Goal: Task Accomplishment & Management: Manage account settings

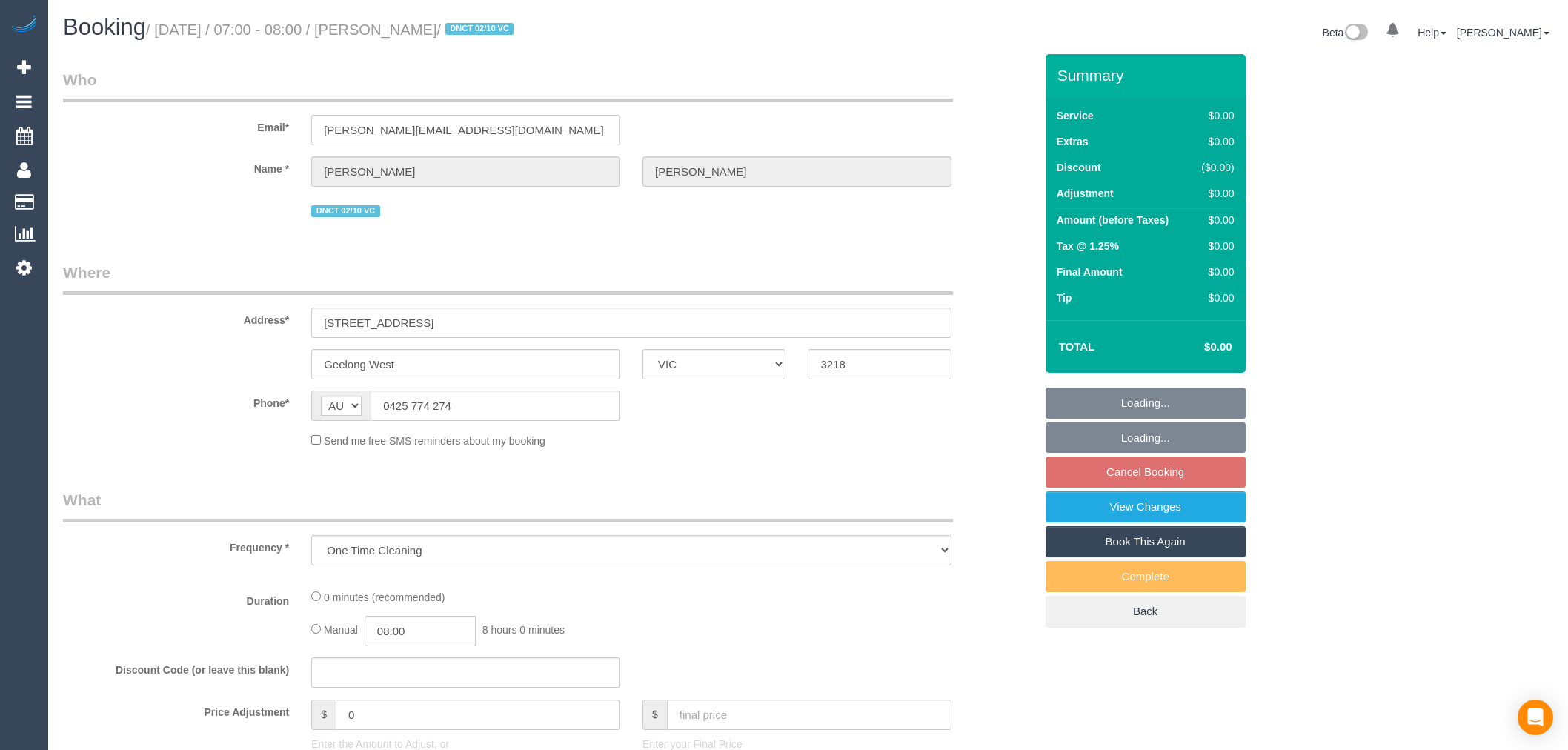
select select "VIC"
select select "string:stripe-pm_1SBq7G2GScqysDRVu3NOUJl8"
select select "number:28"
select select "number:15"
select select "number:19"
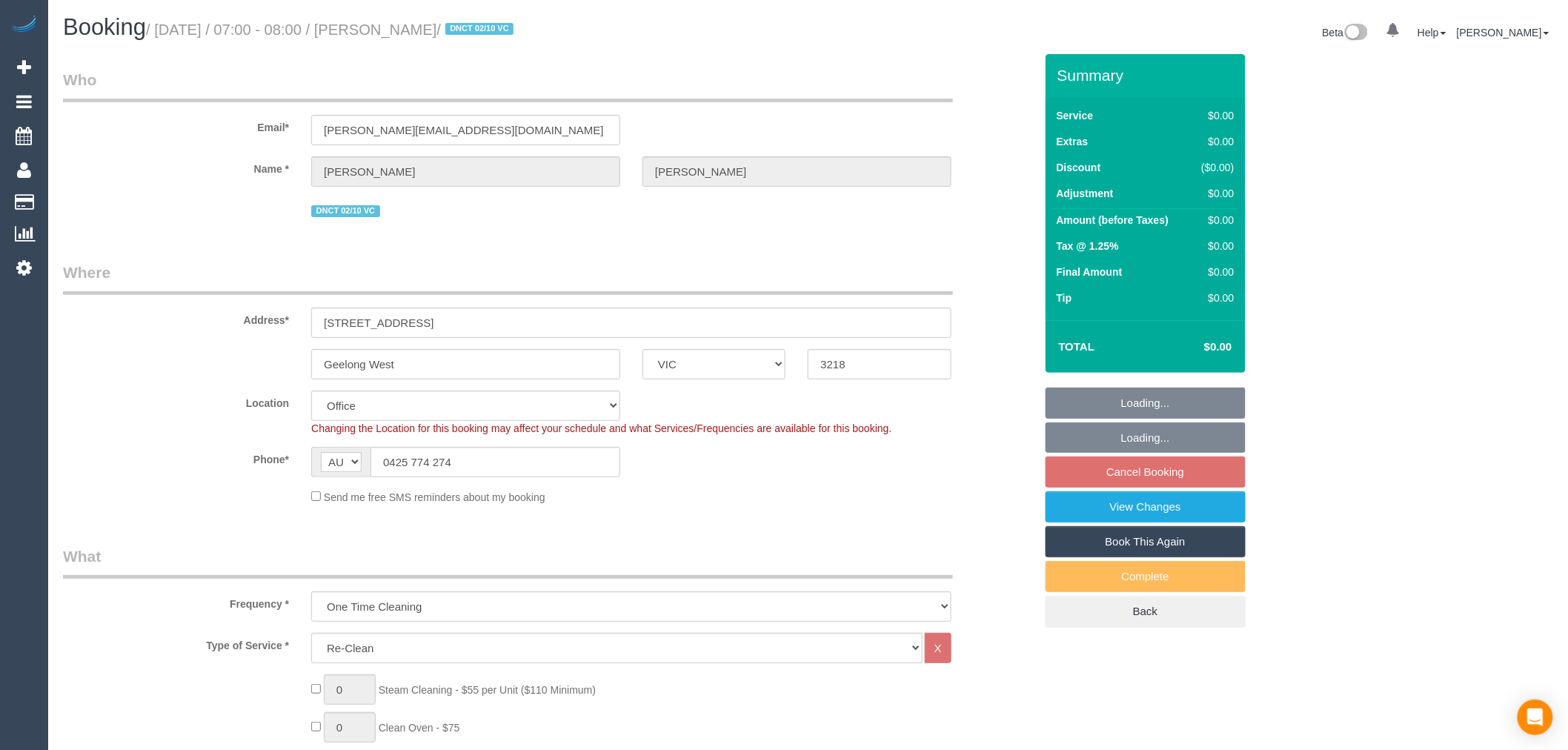
select select "object:7695"
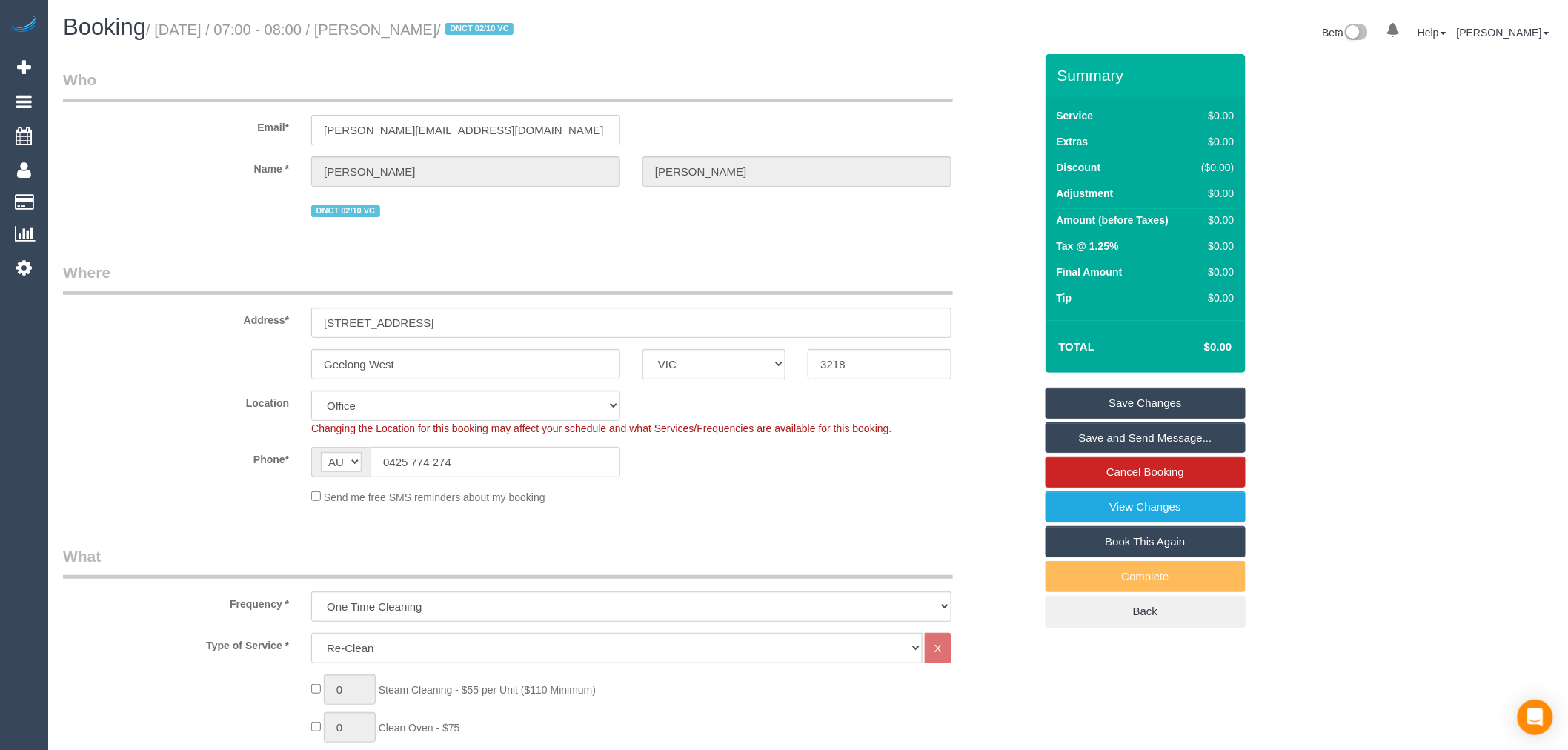
click at [1162, 448] on link "Save and Send Message..." at bounding box center [1146, 438] width 200 height 31
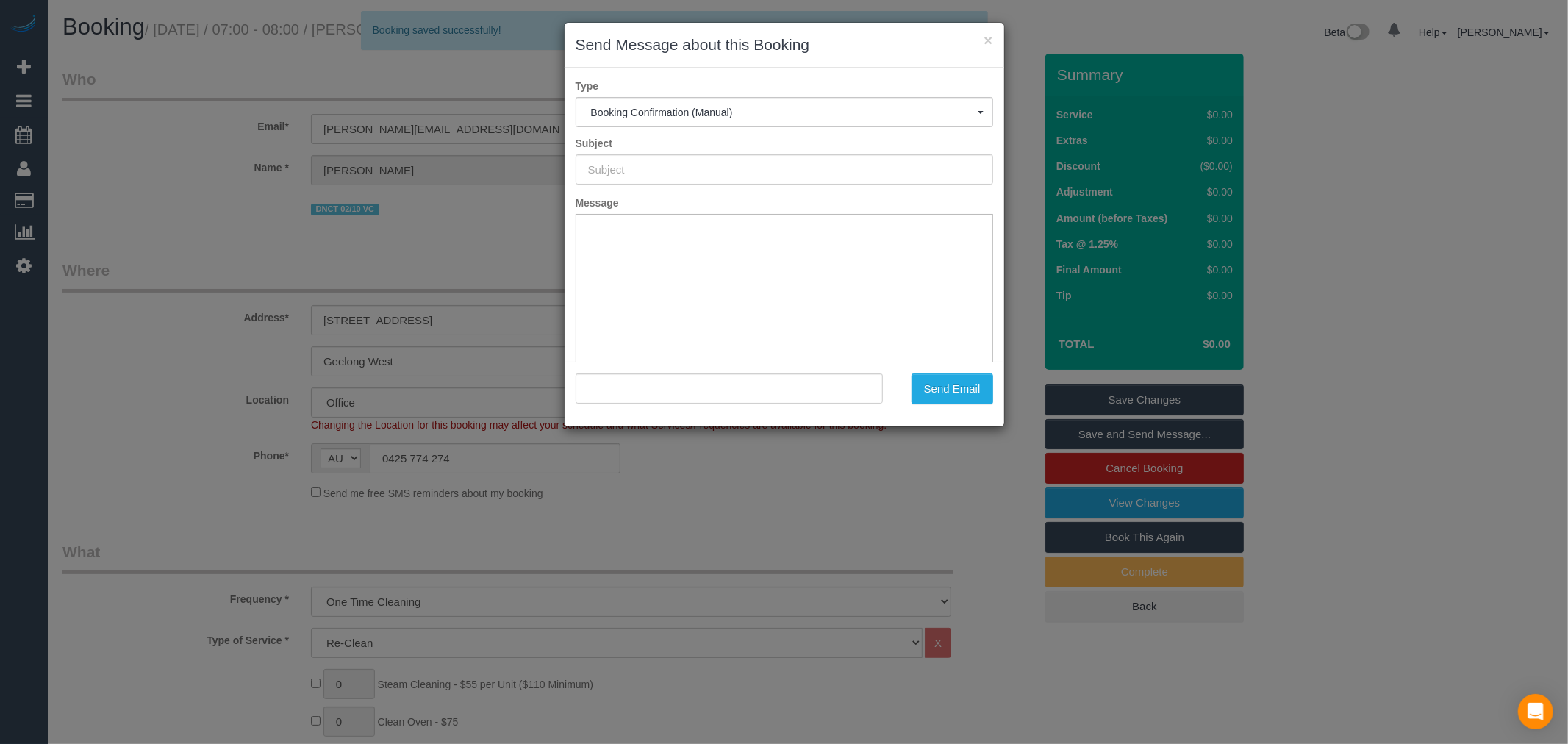
type input "Booking Confirmed"
type input ""Karyn Connors" <karyn@owfc.com.au>"
click at [963, 399] on button "Send Email" at bounding box center [951, 389] width 81 height 31
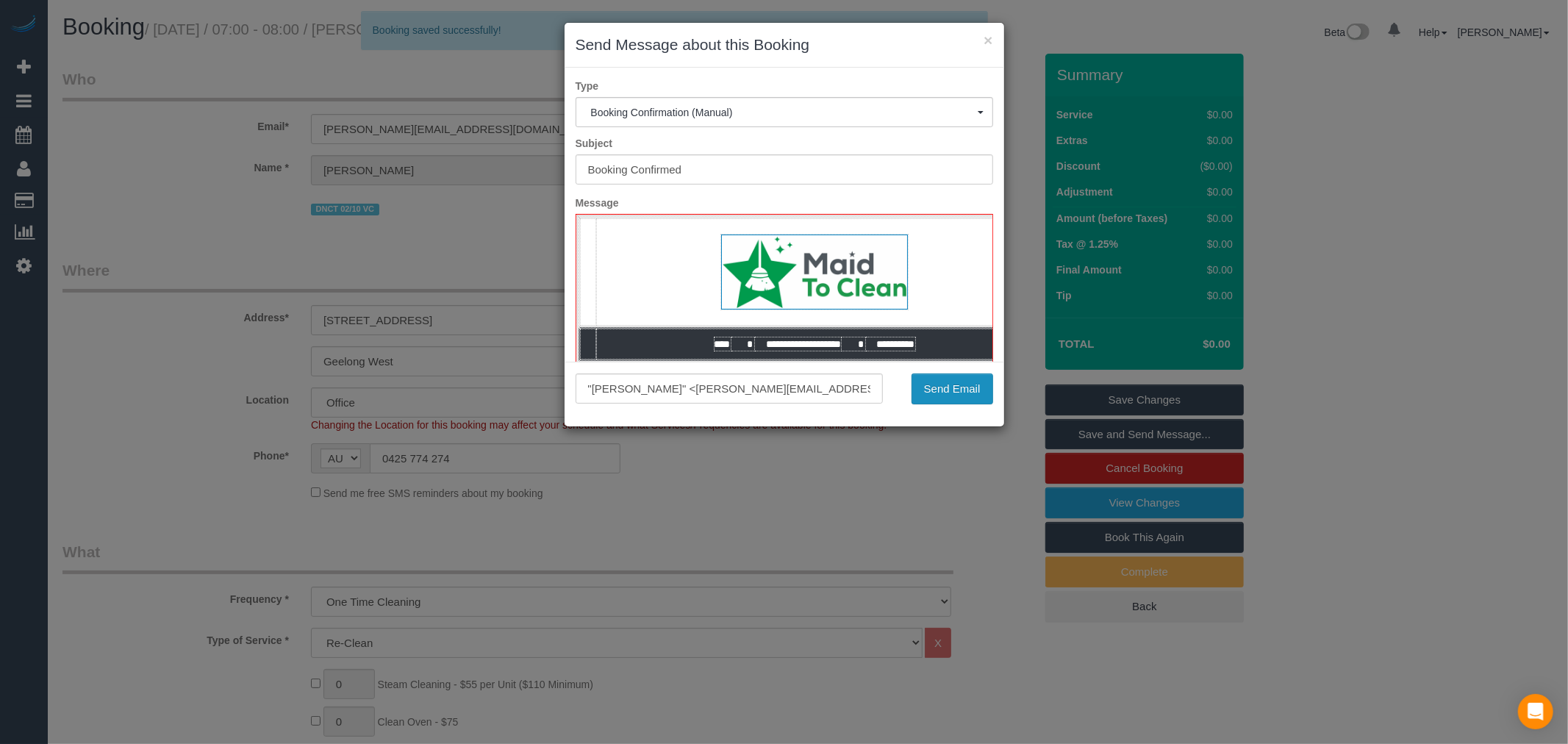
click at [961, 395] on button "Send Email" at bounding box center [951, 389] width 81 height 31
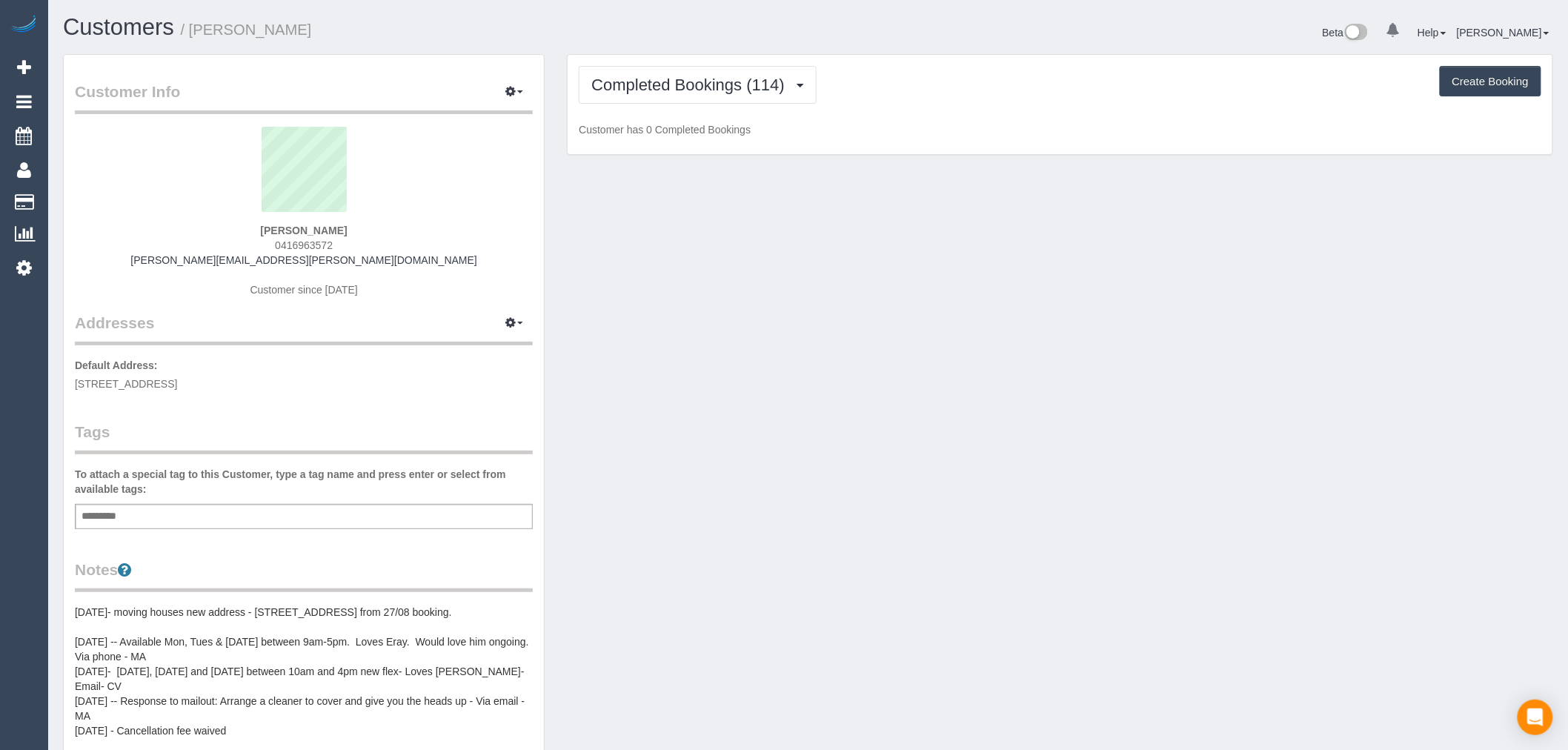
click at [773, 110] on div "Completed Bookings (114) Completed Bookings (114) Upcoming Bookings (11) Cancel…" at bounding box center [1060, 104] width 985 height 100
click at [782, 65] on div "Completed Bookings (114) Completed Bookings (114) Upcoming Bookings (11) Cancel…" at bounding box center [1060, 104] width 985 height 100
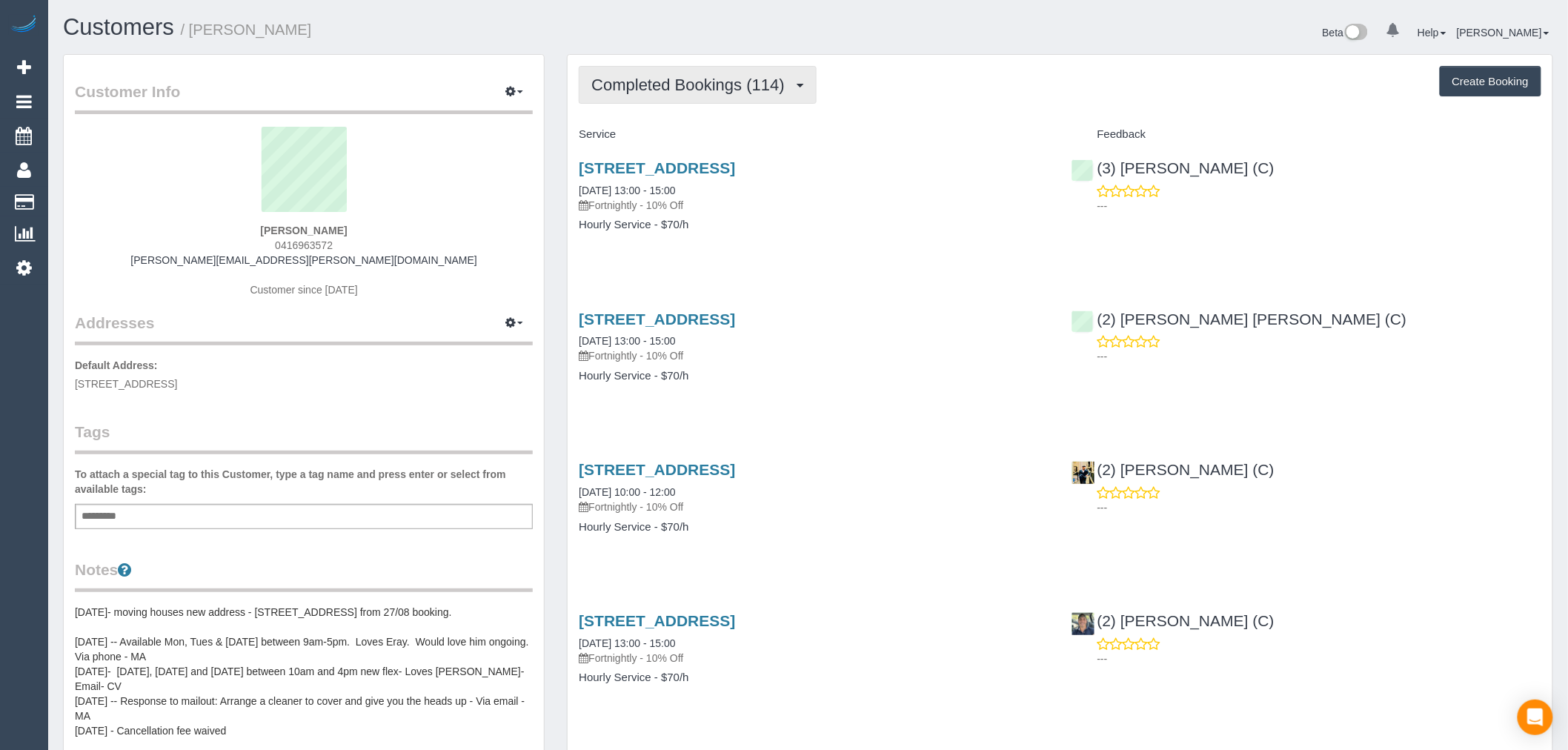
click at [787, 81] on span "Completed Bookings (114)" at bounding box center [692, 84] width 200 height 18
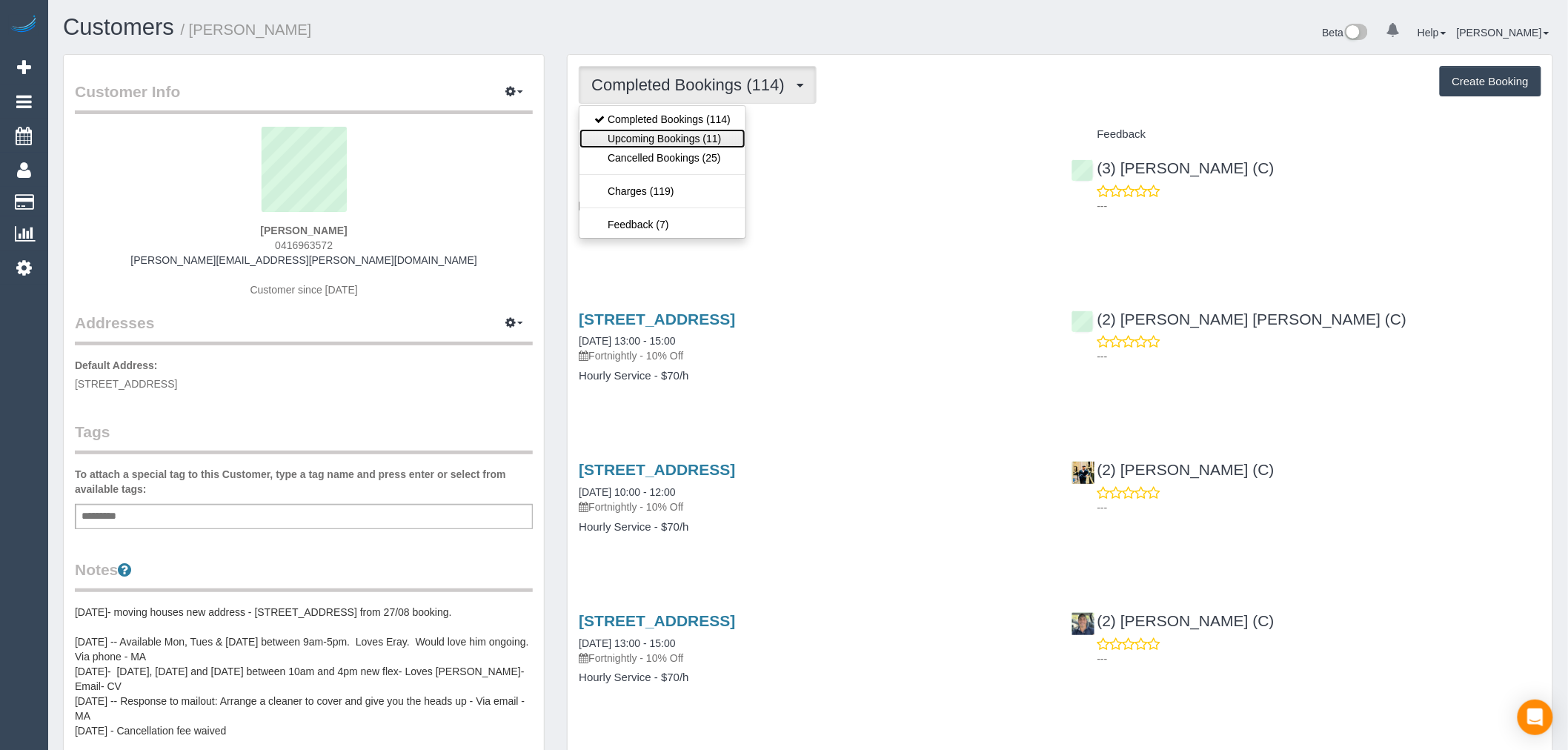
click at [702, 137] on link "Upcoming Bookings (11)" at bounding box center [662, 138] width 166 height 19
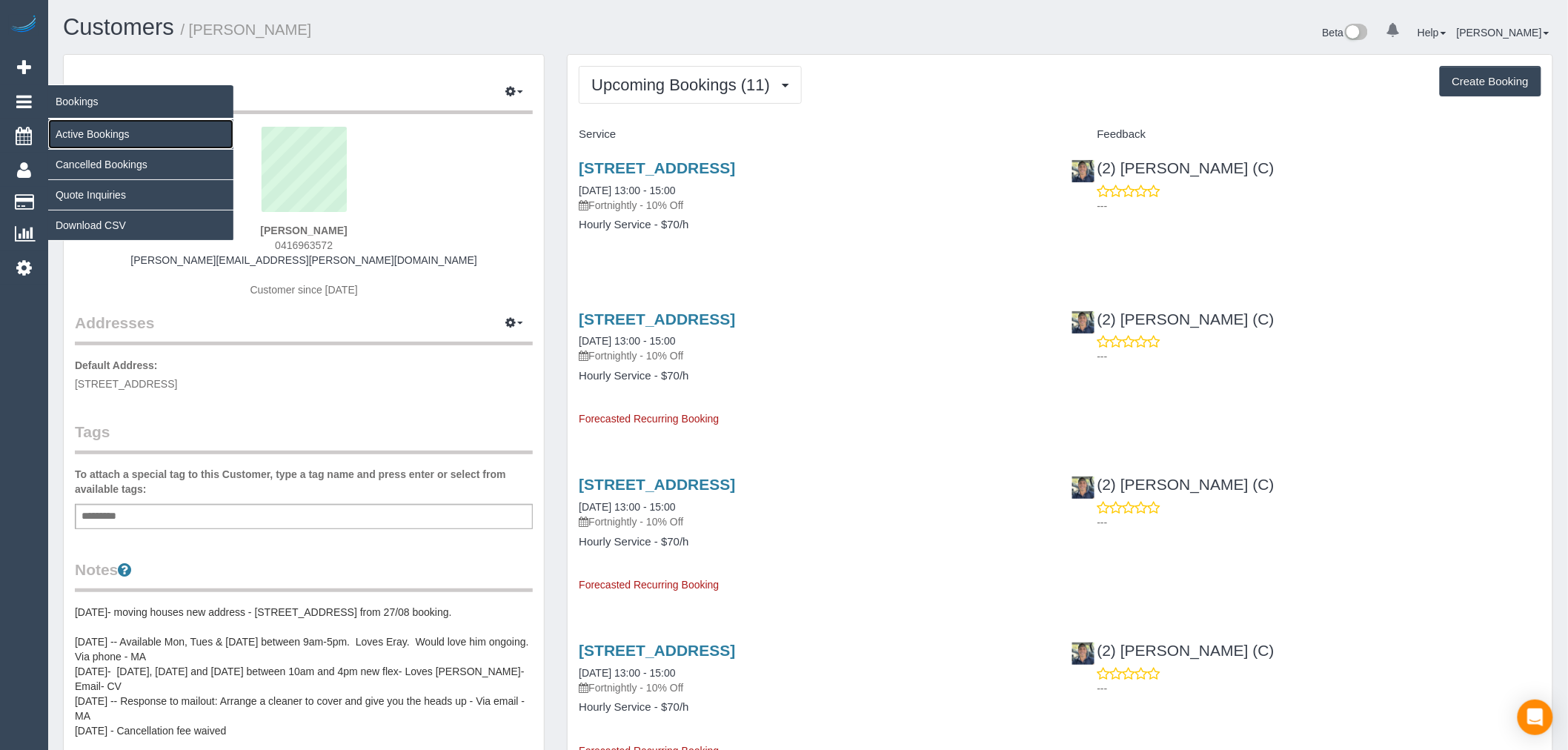
drag, startPoint x: 139, startPoint y: 134, endPoint x: 112, endPoint y: 223, distance: 93.0
click at [78, 139] on link "Active Bookings" at bounding box center [140, 134] width 185 height 30
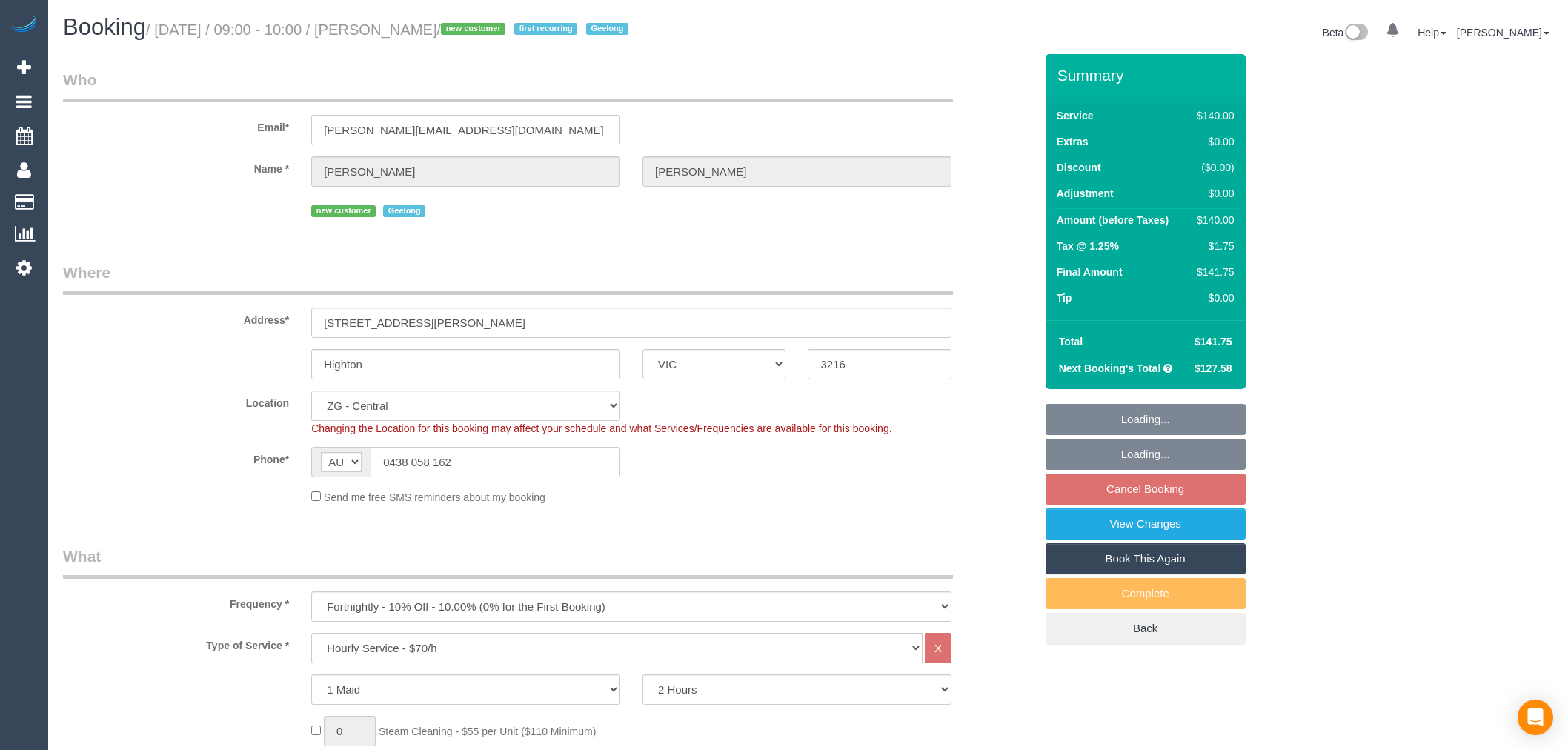
select select "VIC"
select select "number:28"
select select "number:15"
select select "number:19"
select select "number:36"
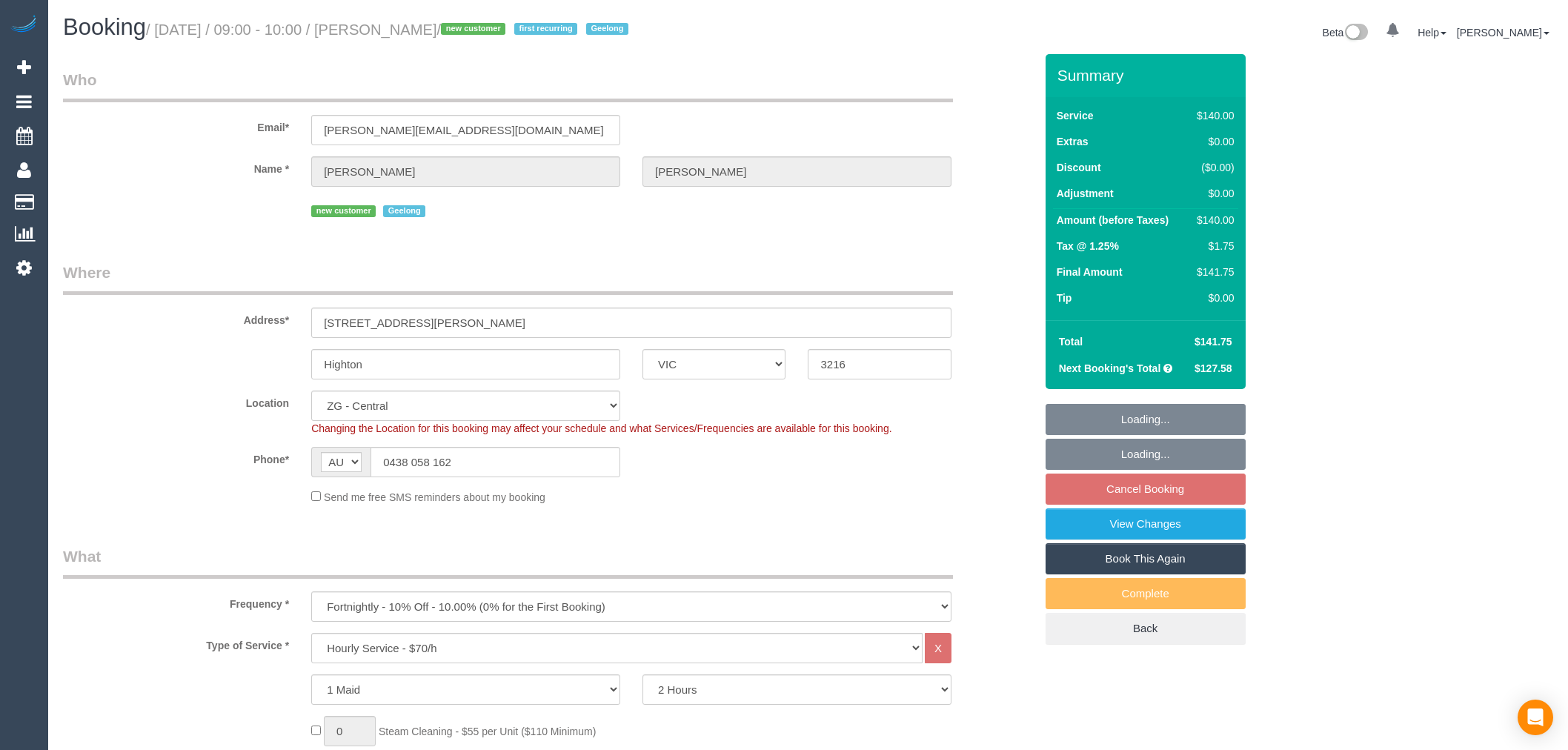
select select "object:1001"
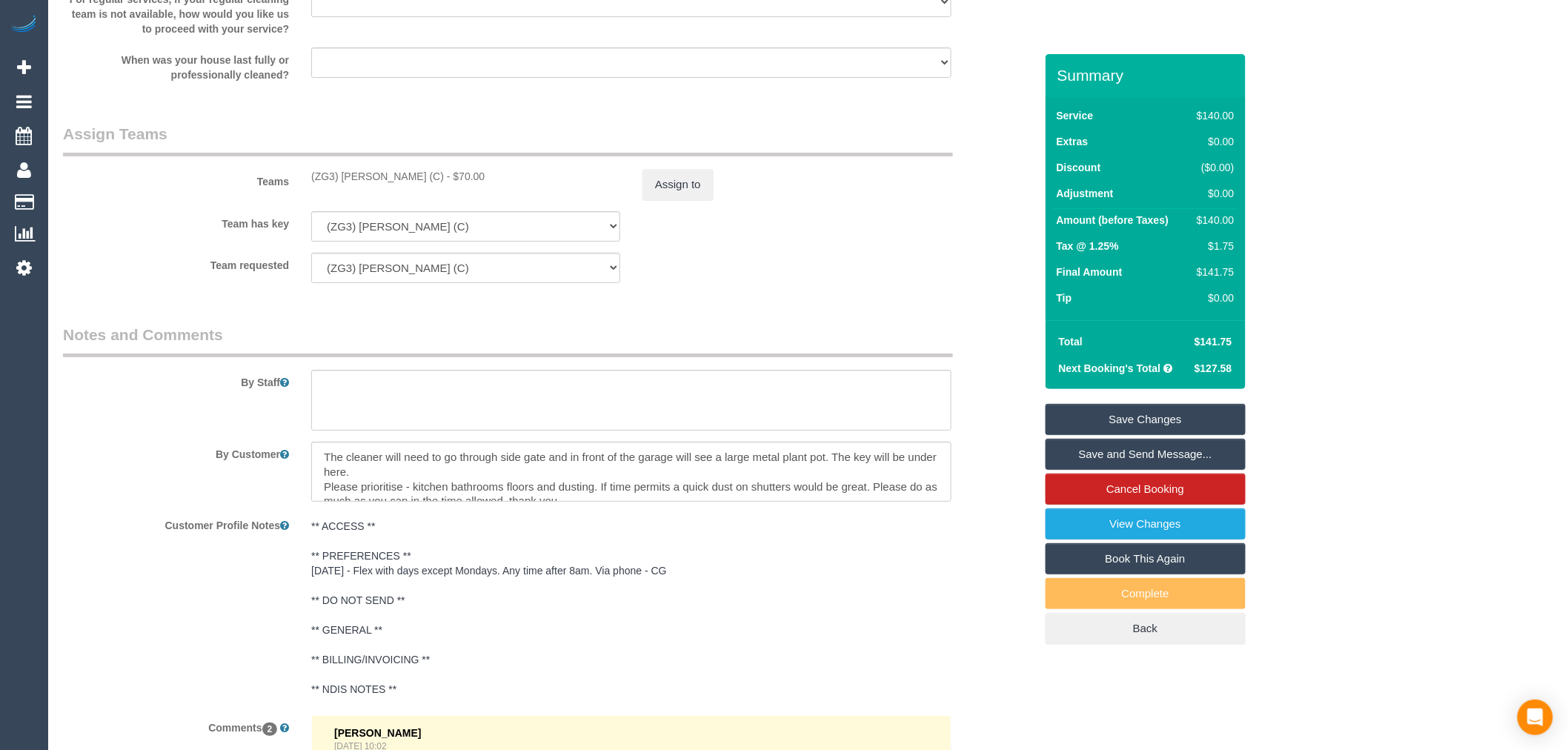
scroll to position [2224, 0]
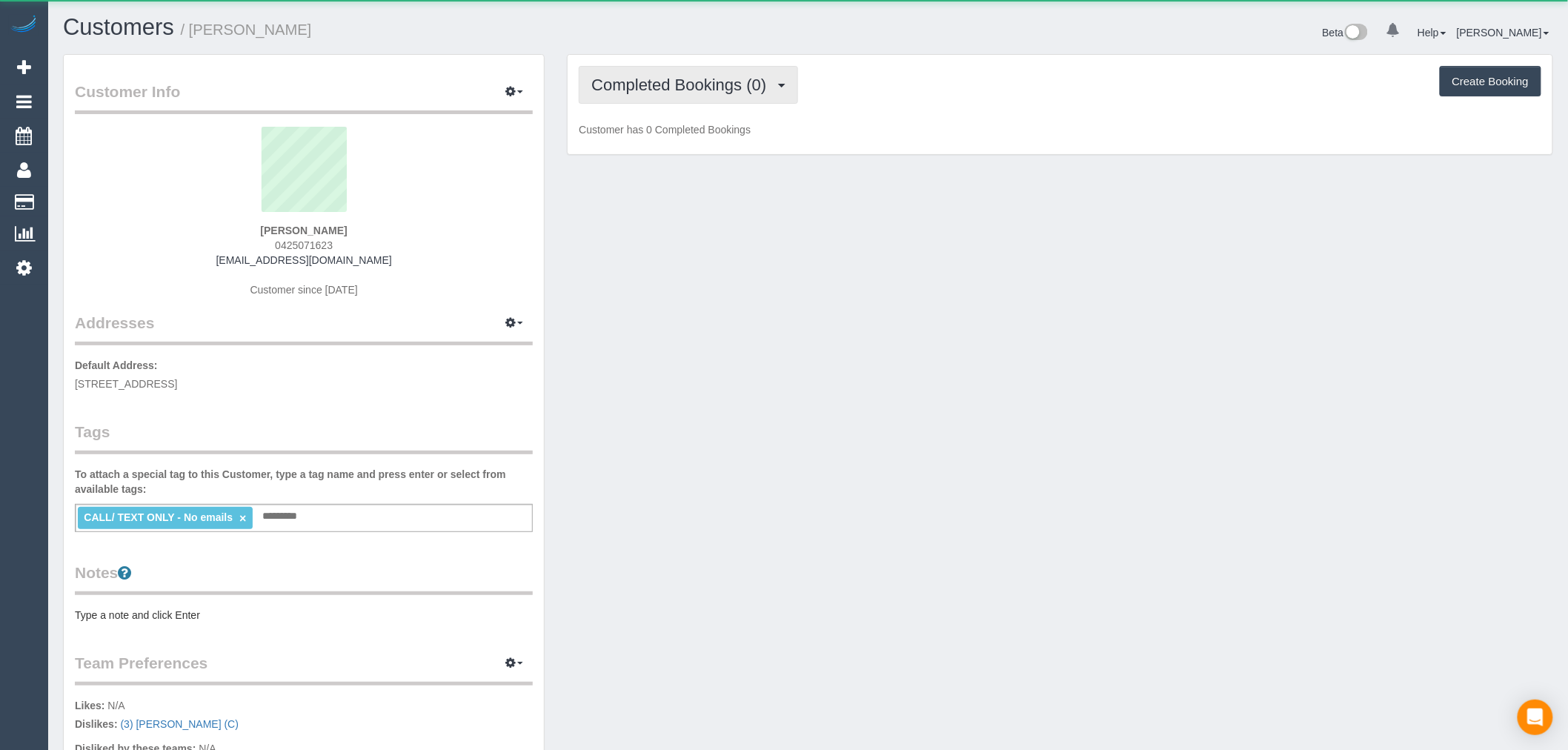
click at [626, 94] on span "Completed Bookings (0)" at bounding box center [683, 84] width 183 height 18
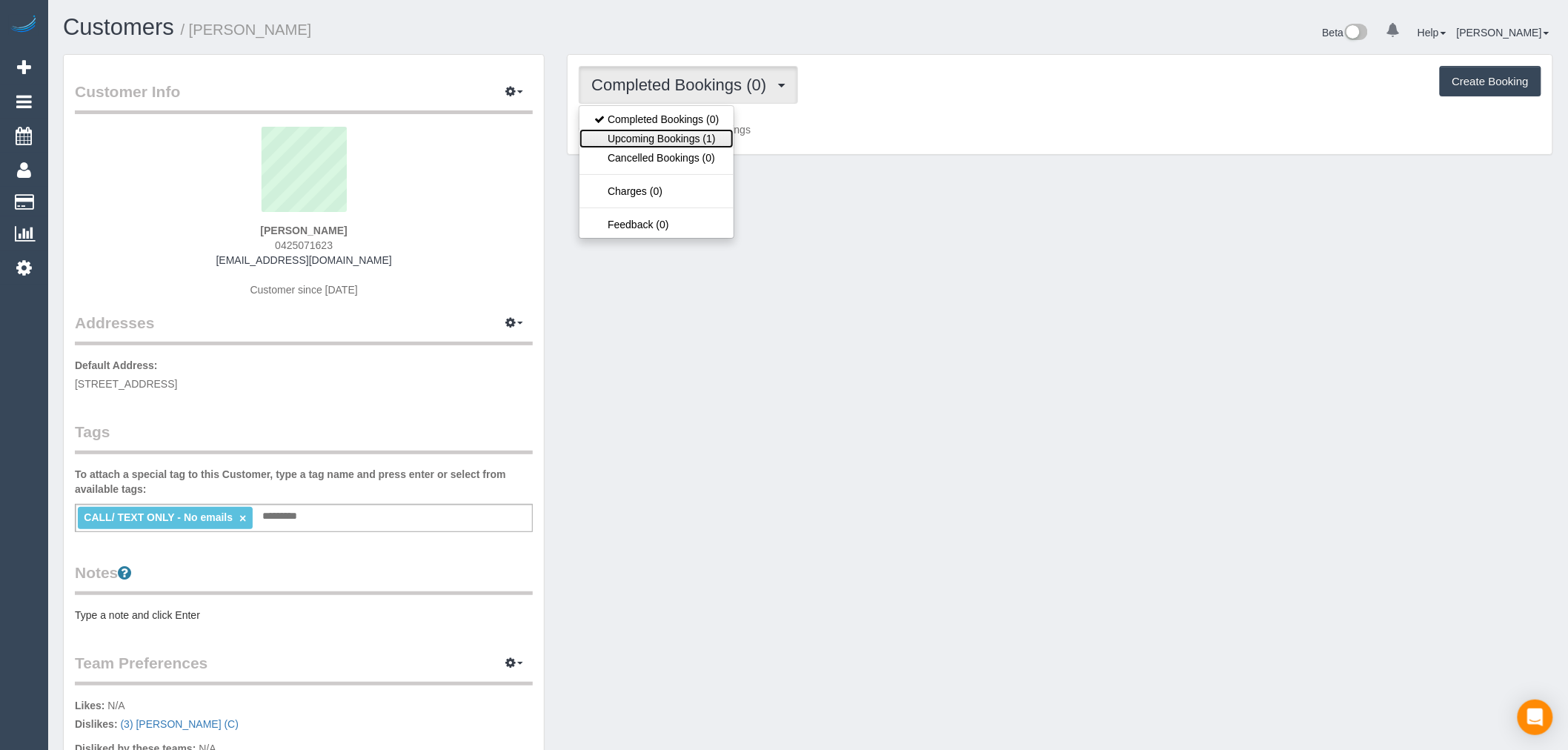
click at [653, 134] on link "Upcoming Bookings (1)" at bounding box center [656, 138] width 154 height 19
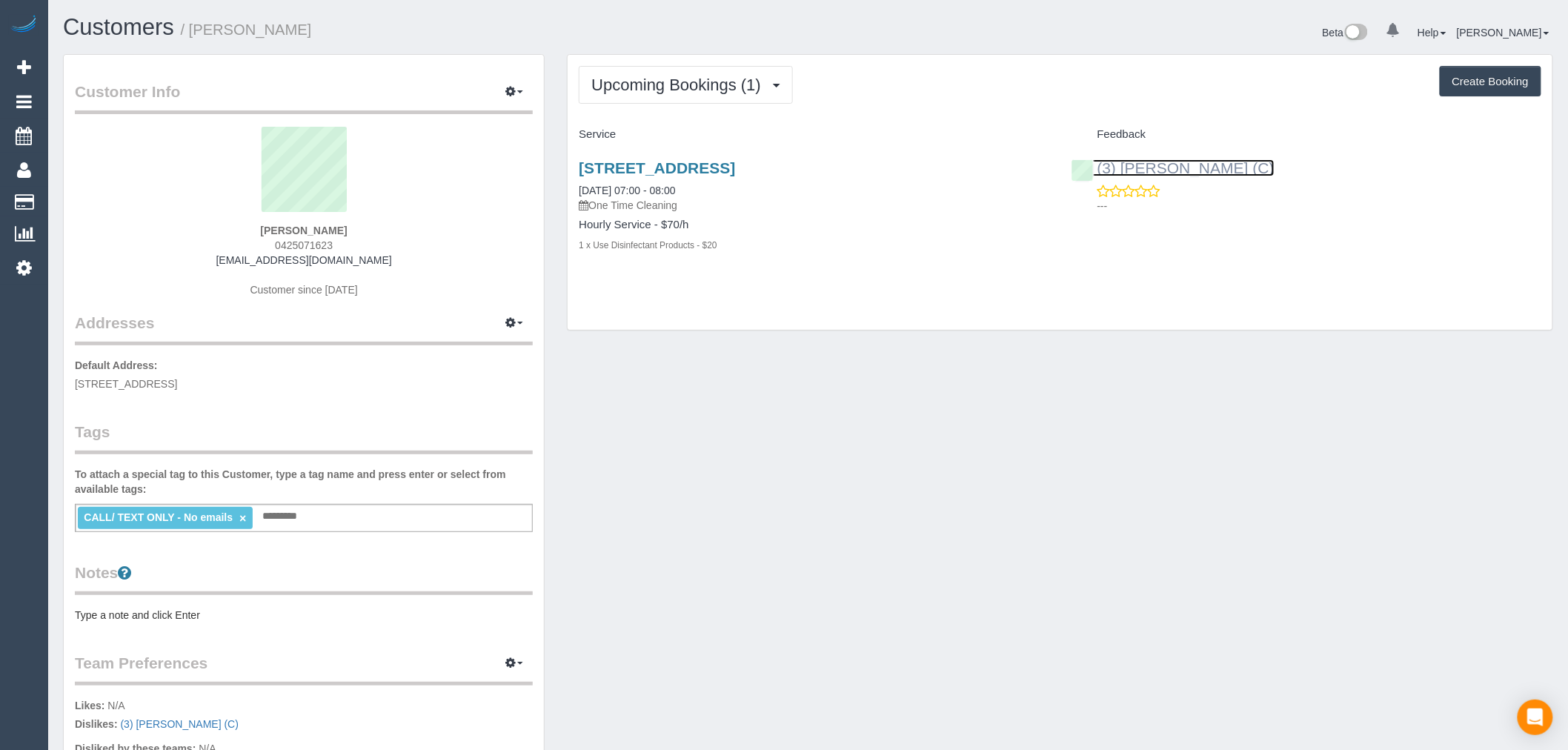
click at [1174, 169] on link "(3) [PERSON_NAME] (C)" at bounding box center [1173, 168] width 203 height 17
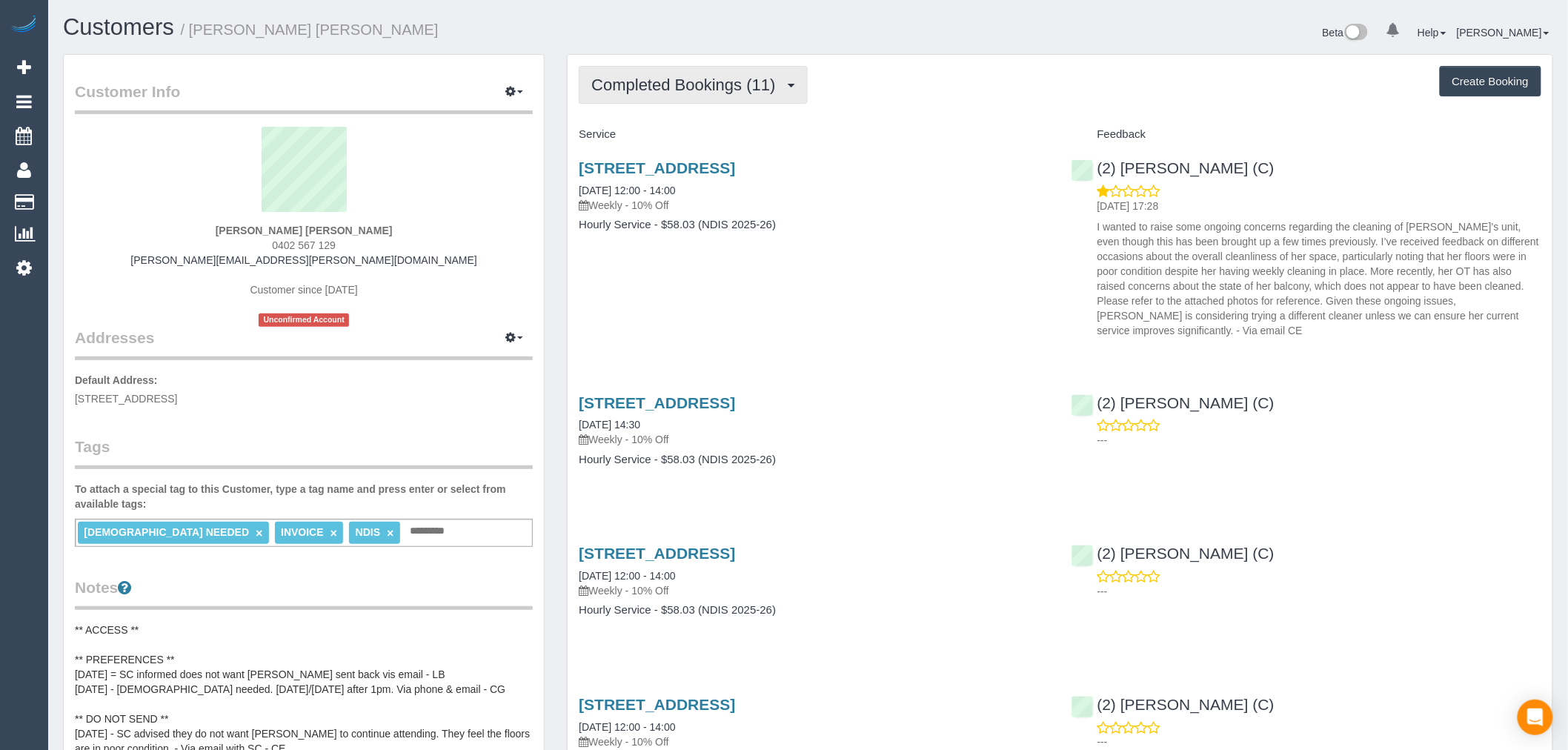
click at [697, 77] on span "Completed Bookings (11)" at bounding box center [687, 84] width 191 height 18
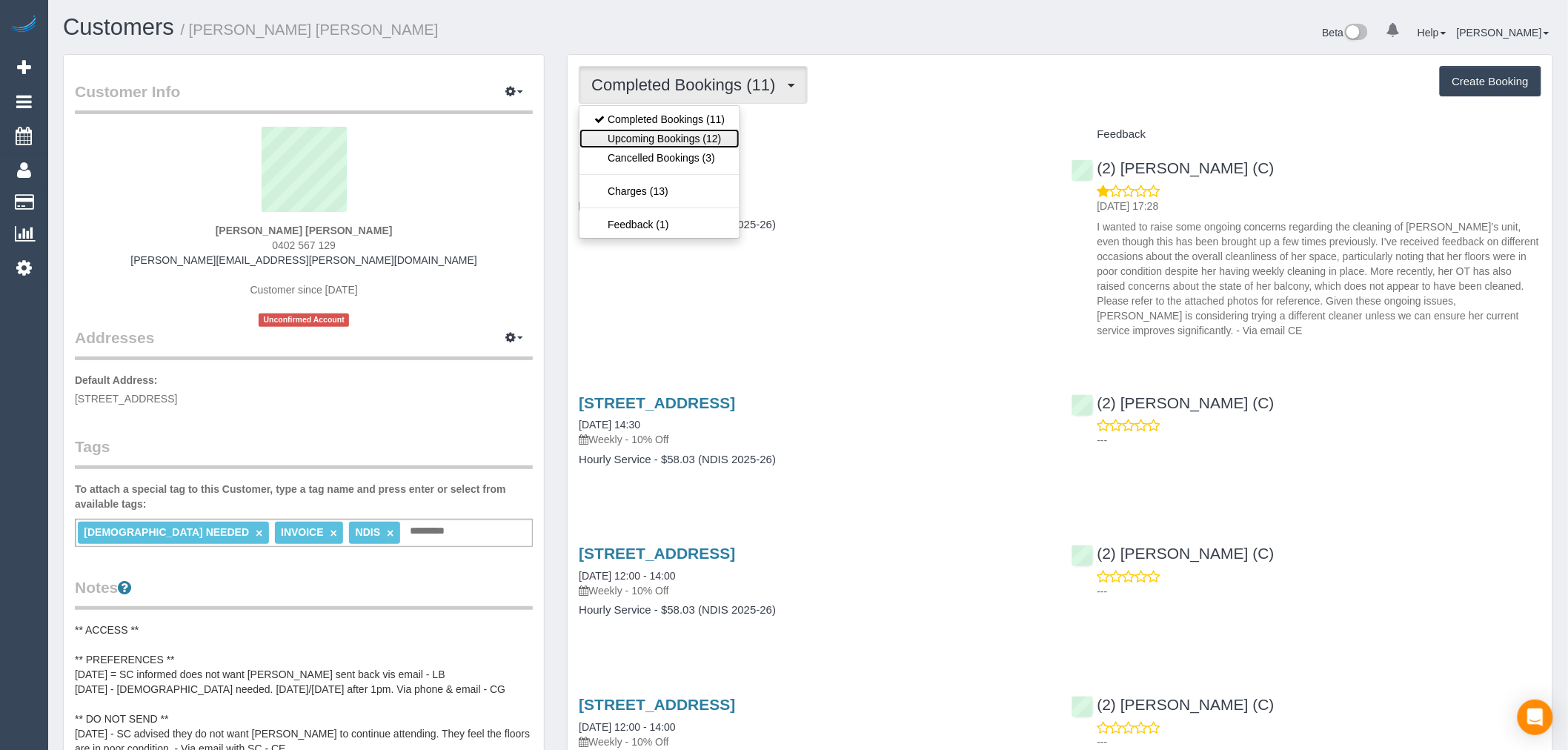
click at [704, 134] on link "Upcoming Bookings (12)" at bounding box center [659, 138] width 160 height 19
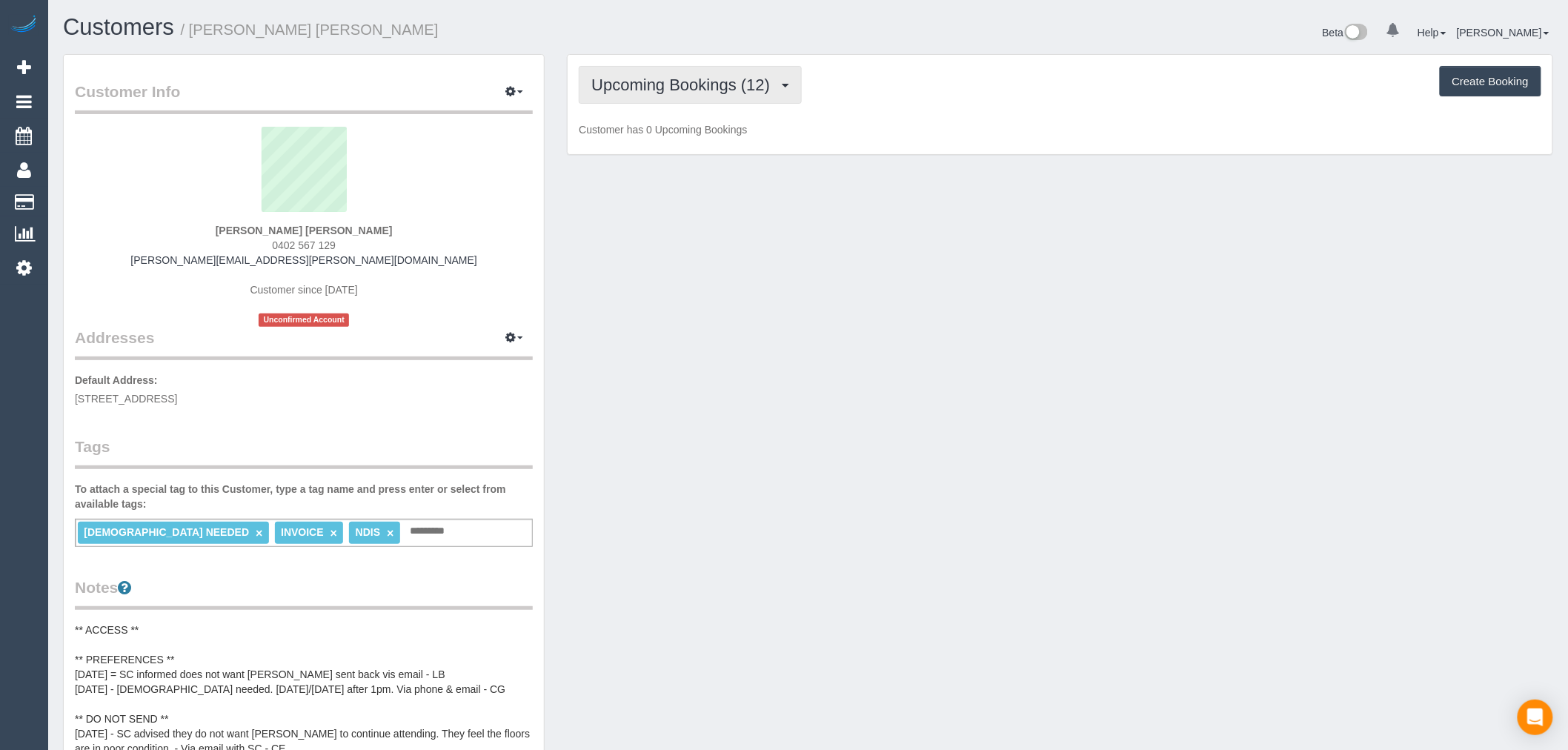
click at [721, 90] on span "Upcoming Bookings (12)" at bounding box center [685, 84] width 186 height 18
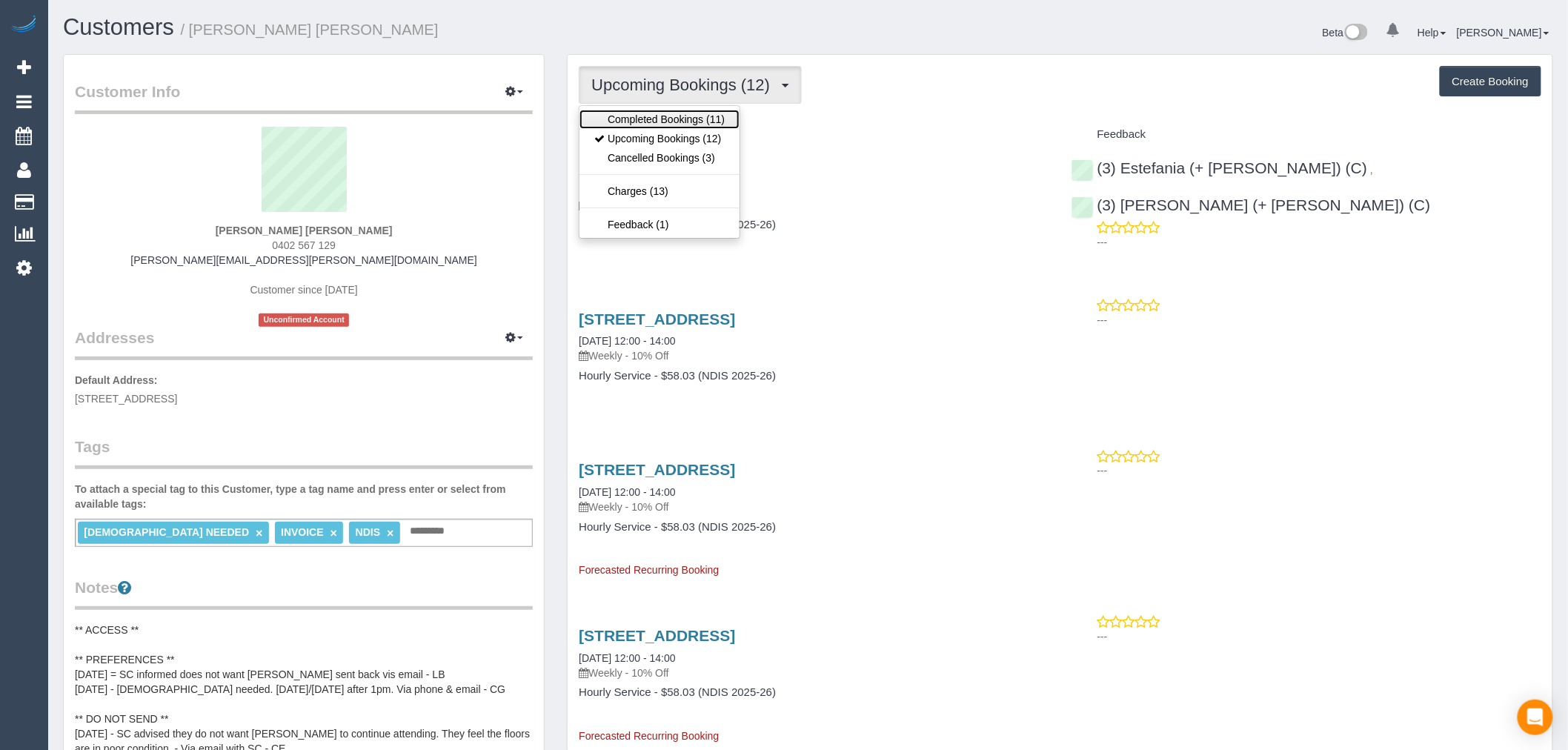
click at [721, 114] on link "Completed Bookings (11)" at bounding box center [659, 119] width 160 height 19
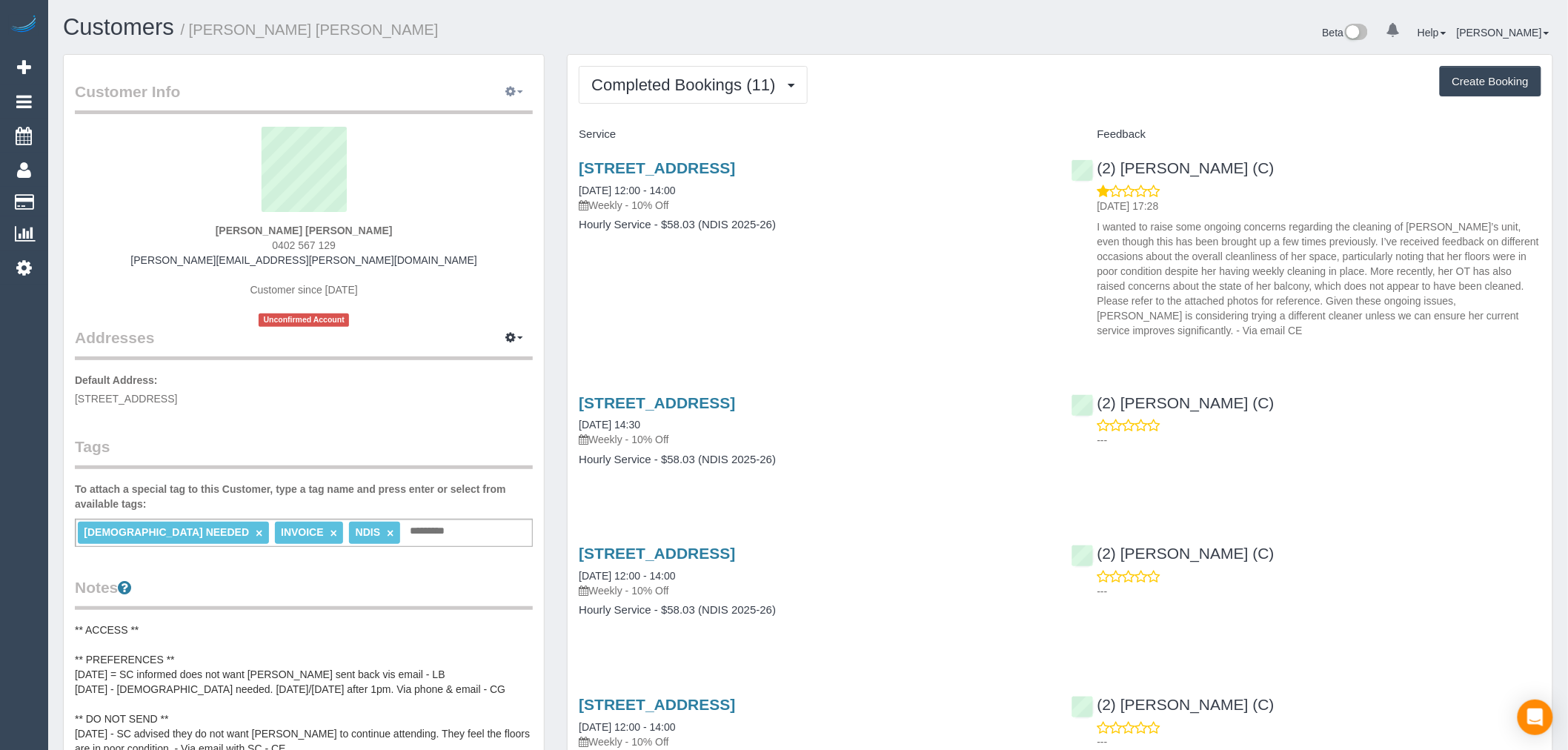
click at [520, 91] on button "button" at bounding box center [514, 92] width 37 height 23
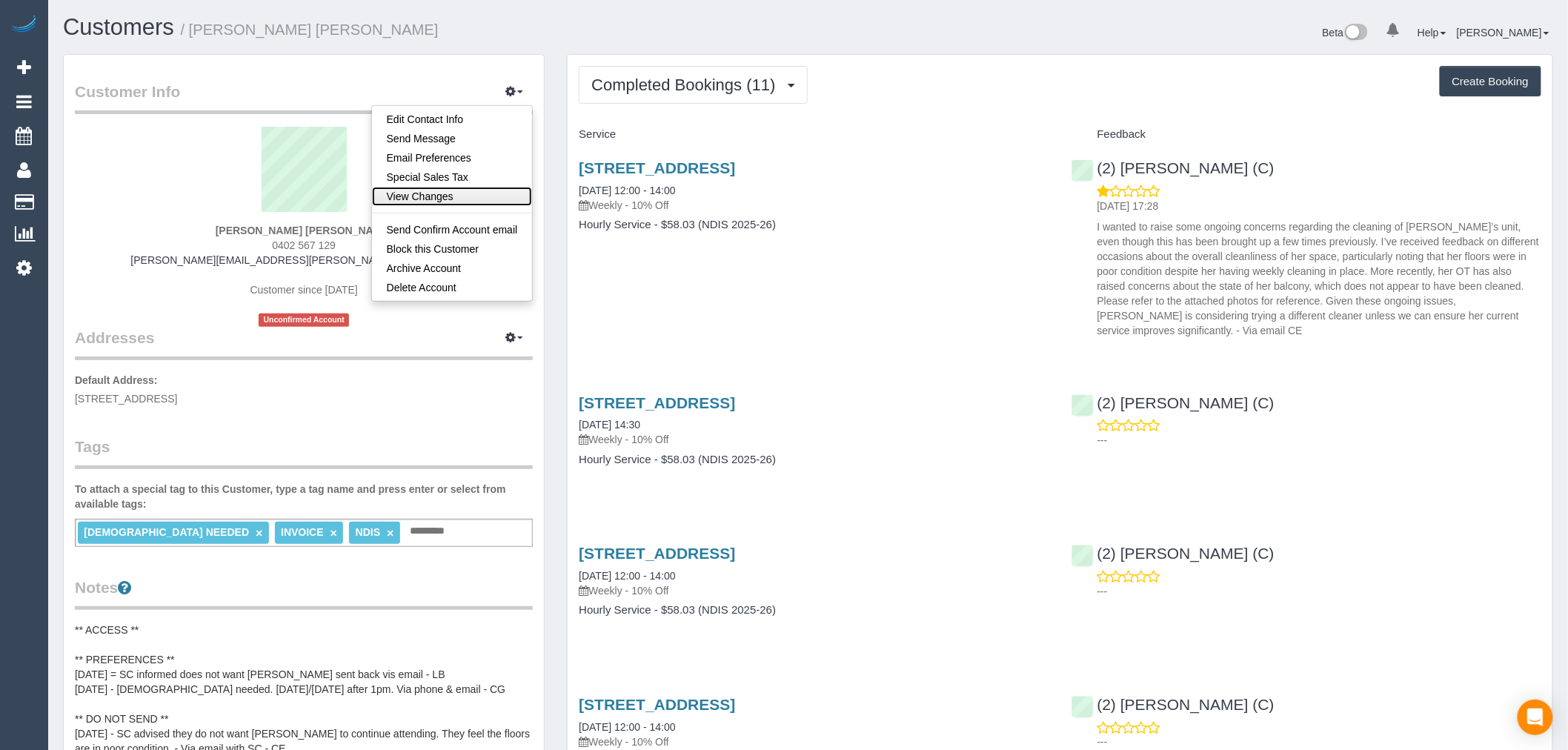
click at [482, 197] on link "View Changes" at bounding box center [453, 196] width 161 height 19
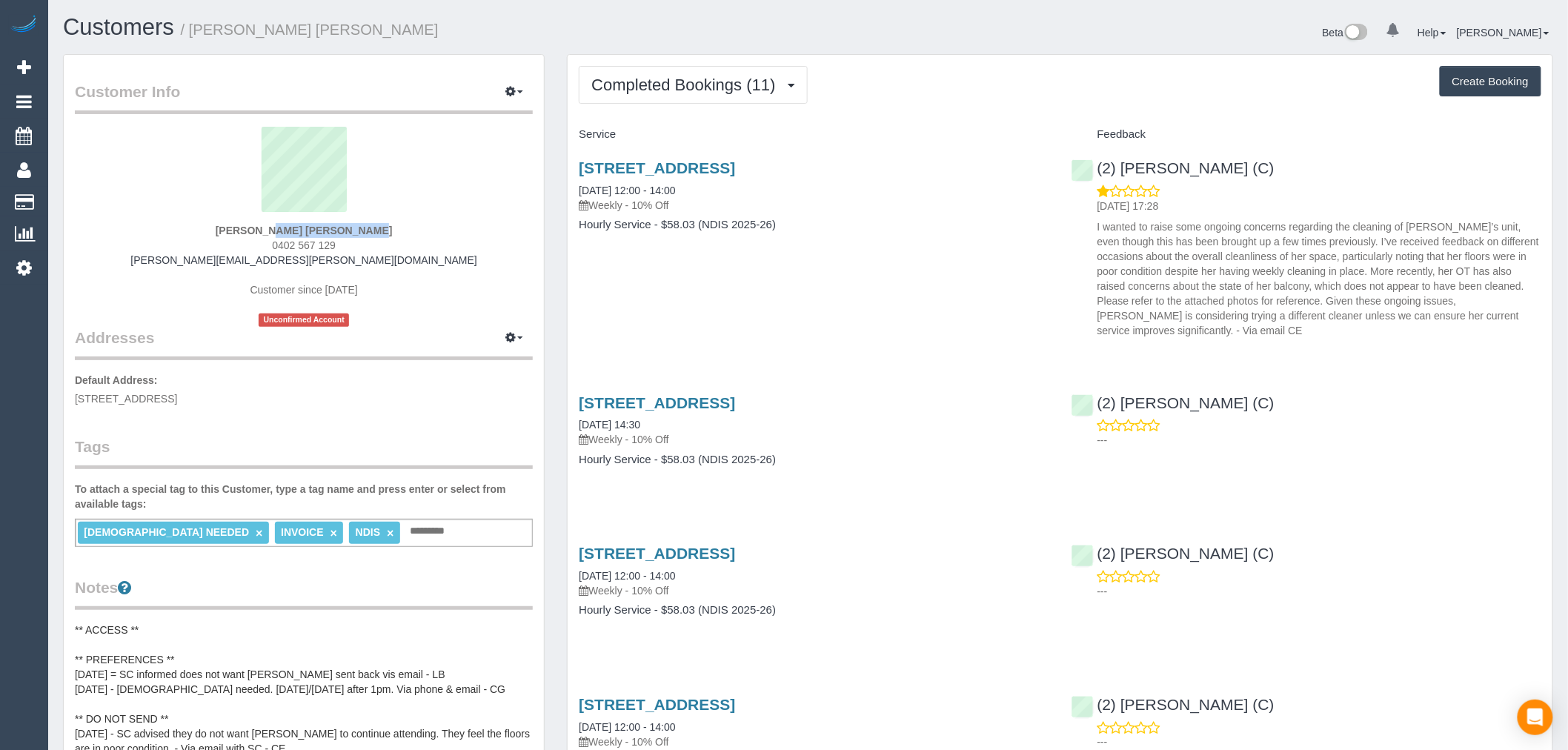
drag, startPoint x: 215, startPoint y: 228, endPoint x: 317, endPoint y: 224, distance: 102.1
click at [317, 224] on div "Trudy Chmielewski Wintringham 0402 567 129 trudy.wintringham@fake.com Customer …" at bounding box center [304, 226] width 458 height 200
copy strong "Trudy Chmielewski"
